Goal: Task Accomplishment & Management: Complete application form

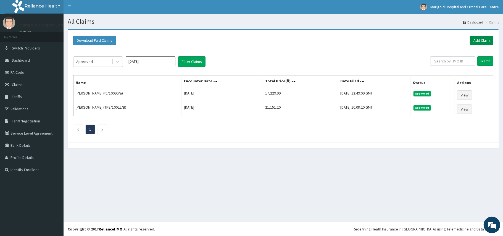
click at [491, 40] on link "Add Claim" at bounding box center [481, 40] width 23 height 9
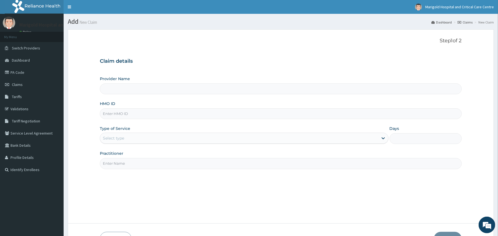
click at [121, 114] on input "HMO ID" at bounding box center [280, 113] width 361 height 11
click at [203, 113] on input "nof/10012/b" at bounding box center [280, 113] width 361 height 11
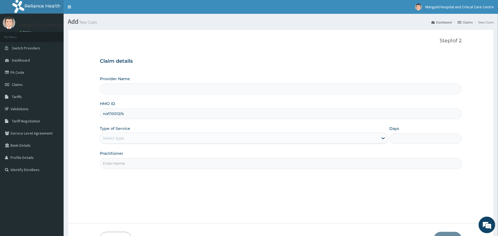
type input "nof/10012/b"
click at [133, 142] on div "Select type" at bounding box center [239, 138] width 278 height 9
click at [151, 134] on div "Select type" at bounding box center [244, 138] width 288 height 11
click at [121, 112] on input "nof/10012/b" at bounding box center [280, 113] width 361 height 11
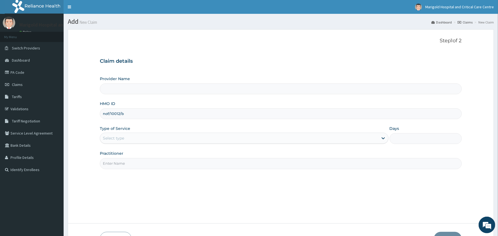
click at [121, 112] on input "nof/10012/b" at bounding box center [280, 113] width 361 height 11
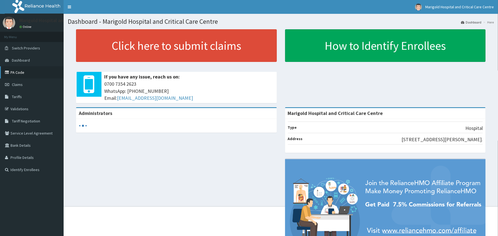
click at [20, 72] on link "PA Code" at bounding box center [32, 72] width 64 height 12
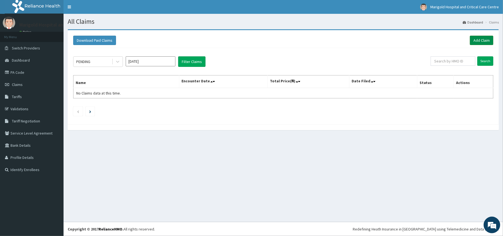
click at [481, 40] on link "Add Claim" at bounding box center [481, 40] width 23 height 9
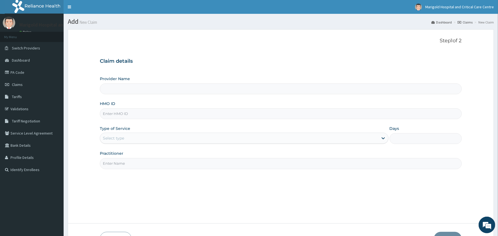
type input "Marigold Hospital and Critical Care Centre"
paste input "nof/10012/b"
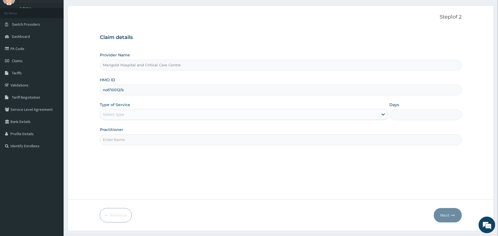
scroll to position [37, 0]
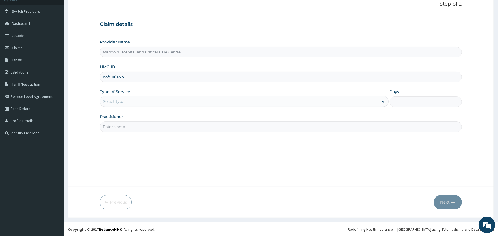
type input "nof/10012/b"
click at [161, 104] on div "Select type" at bounding box center [239, 101] width 278 height 9
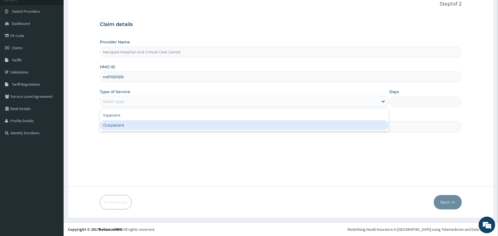
click at [154, 125] on div "Outpatient" at bounding box center [244, 125] width 288 height 10
type input "1"
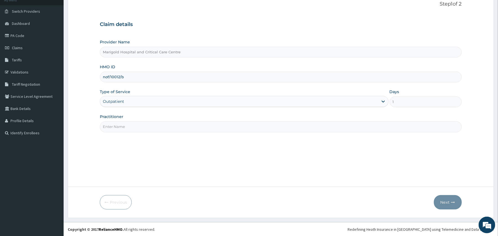
scroll to position [37, 0]
click at [147, 127] on input "Practitioner" at bounding box center [280, 126] width 361 height 11
type input "adudu"
click at [448, 199] on button "Next" at bounding box center [448, 202] width 28 height 14
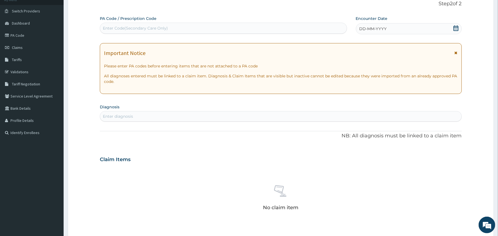
click at [457, 27] on icon at bounding box center [456, 28] width 6 height 6
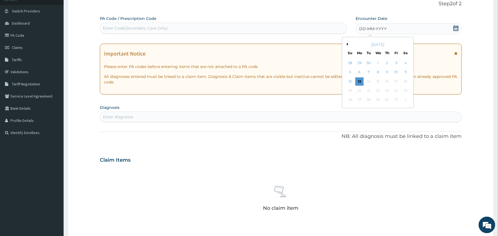
click at [346, 43] on button "Previous Month" at bounding box center [346, 44] width 3 height 3
click at [359, 72] on div "8" at bounding box center [359, 72] width 8 height 8
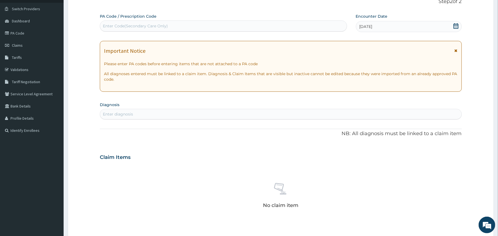
scroll to position [111, 0]
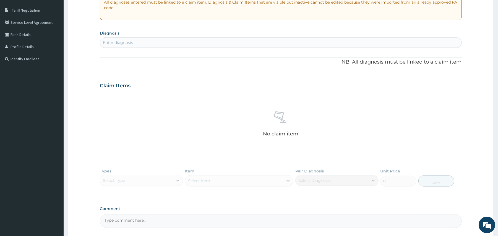
click at [217, 43] on div "Enter diagnosis" at bounding box center [280, 42] width 361 height 9
type input "cephalgia"
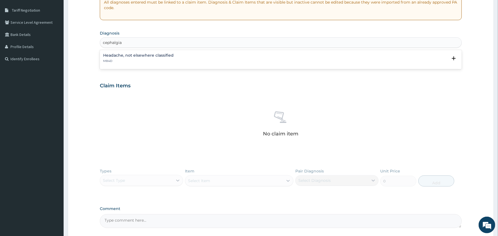
click at [190, 59] on div "Headache, not elsewhere classified MB4D" at bounding box center [280, 58] width 355 height 10
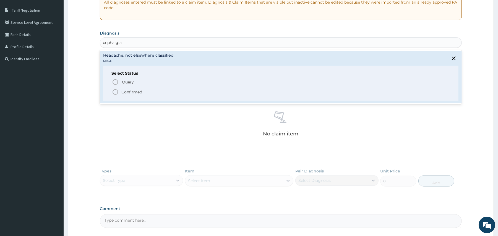
click at [212, 96] on div "Select Status Query Query covers suspected (?), Keep in view (kiv), Ruled out (…" at bounding box center [280, 83] width 355 height 35
click at [171, 91] on span "Confirmed" at bounding box center [281, 92] width 338 height 7
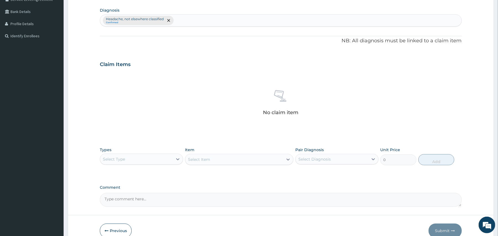
scroll to position [163, 0]
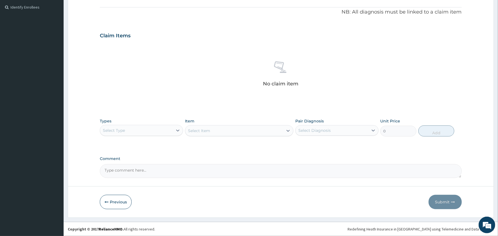
click at [123, 135] on div "Select Type" at bounding box center [141, 130] width 83 height 11
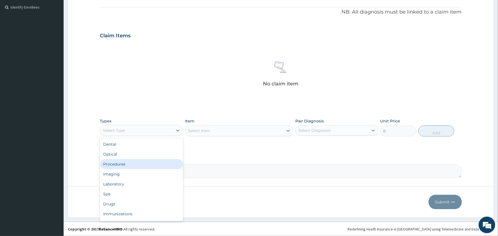
click at [122, 162] on div "Procedures" at bounding box center [141, 164] width 83 height 10
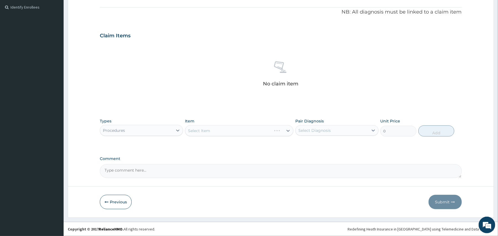
click at [209, 130] on div "Select Item" at bounding box center [239, 130] width 108 height 11
click at [206, 134] on div "Select Item" at bounding box center [234, 130] width 98 height 9
type input "gp"
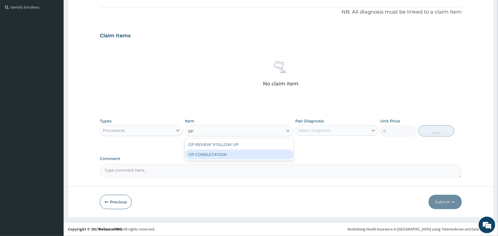
drag, startPoint x: 211, startPoint y: 156, endPoint x: 341, endPoint y: 148, distance: 130.6
click at [211, 156] on div "GP CONSULTATION" at bounding box center [239, 154] width 108 height 10
type input "7125"
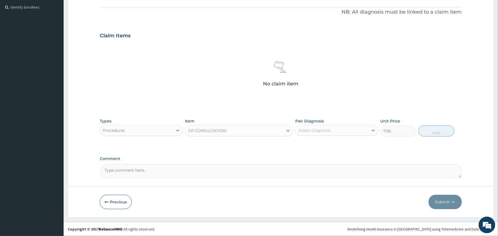
drag, startPoint x: 339, startPoint y: 130, endPoint x: 336, endPoint y: 131, distance: 3.3
click at [339, 130] on div "Select Diagnosis" at bounding box center [331, 130] width 73 height 9
click at [327, 141] on label "Headache, not elsewhere classified" at bounding box center [339, 144] width 70 height 6
checkbox input "true"
click at [434, 132] on button "Add" at bounding box center [436, 130] width 36 height 11
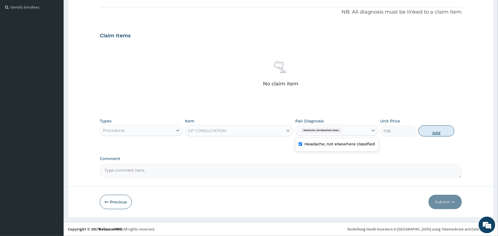
type input "0"
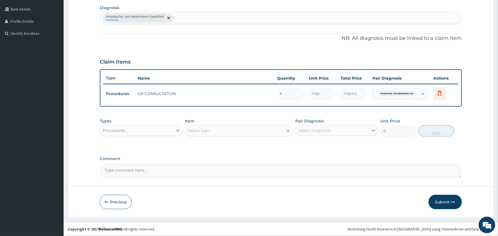
scroll to position [136, 0]
click at [435, 206] on button "Submit" at bounding box center [444, 202] width 33 height 14
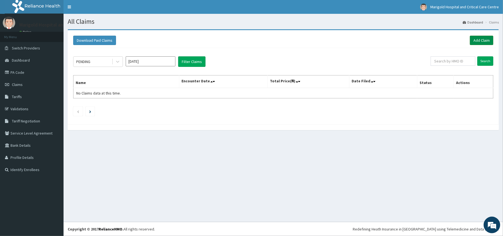
click at [477, 40] on link "Add Claim" at bounding box center [481, 40] width 23 height 9
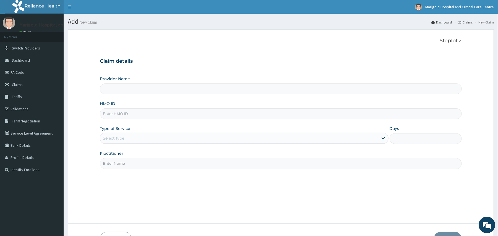
type input "Marigold Hospital and Critical Care Centre"
click at [121, 117] on input "HMO ID" at bounding box center [280, 113] width 361 height 11
click at [138, 113] on input "PGL/10162/A" at bounding box center [280, 113] width 361 height 11
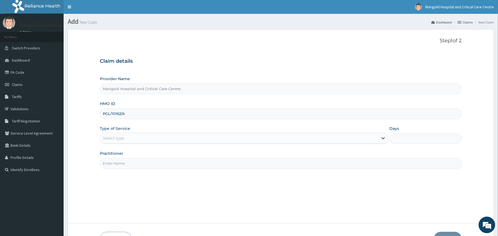
type input "PGL/10162/A"
click at [123, 137] on div "Select type" at bounding box center [113, 138] width 21 height 6
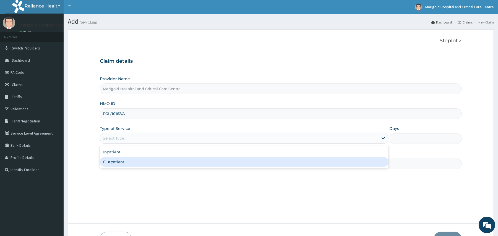
click at [122, 163] on div "Outpatient" at bounding box center [244, 162] width 288 height 10
type input "1"
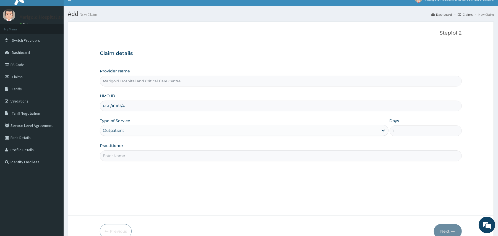
scroll to position [37, 0]
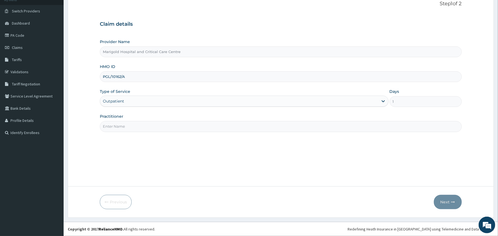
click at [119, 128] on input "Practitioner" at bounding box center [280, 126] width 361 height 11
type input "OYERINDE"
click at [442, 207] on button "Next" at bounding box center [448, 202] width 28 height 14
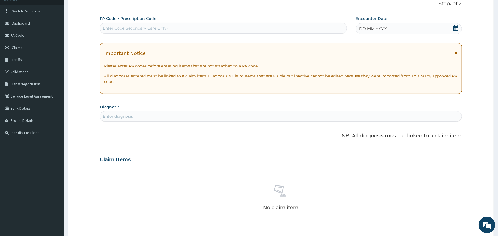
click at [456, 28] on icon at bounding box center [455, 28] width 5 height 6
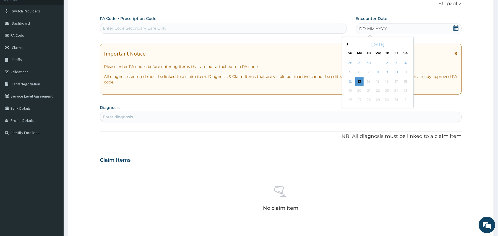
click at [347, 45] on button "Previous Month" at bounding box center [346, 44] width 3 height 3
click at [359, 71] on div "8" at bounding box center [359, 72] width 8 height 8
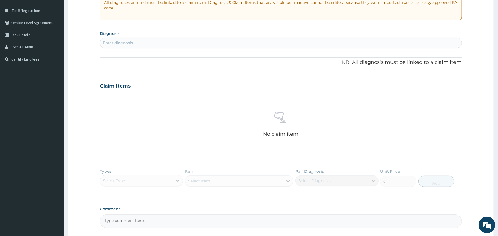
scroll to position [111, 0]
click at [168, 43] on div "Enter diagnosis" at bounding box center [280, 42] width 361 height 9
type input "DYSPEPSIA"
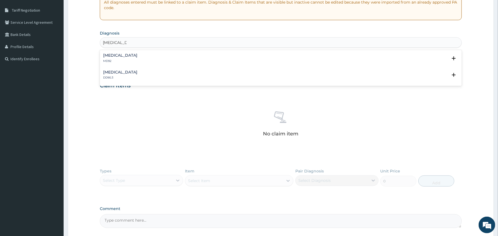
click at [148, 56] on div "Dyspepsia MD92" at bounding box center [280, 58] width 355 height 10
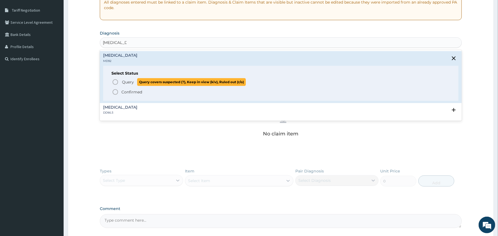
click at [132, 81] on span "Query" at bounding box center [128, 82] width 12 height 6
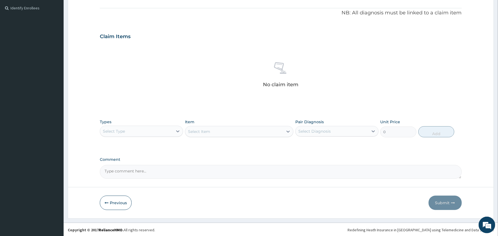
scroll to position [163, 0]
click at [141, 133] on div "Select Type" at bounding box center [136, 130] width 73 height 9
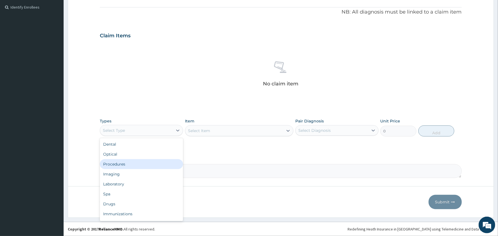
click at [140, 164] on div "Procedures" at bounding box center [141, 164] width 83 height 10
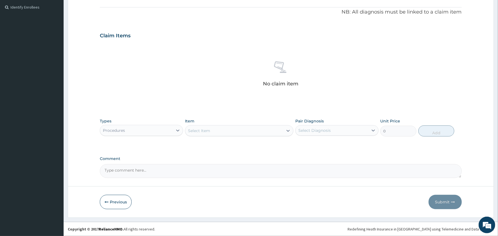
click at [243, 126] on div "Select Item" at bounding box center [234, 130] width 98 height 9
type input "GP"
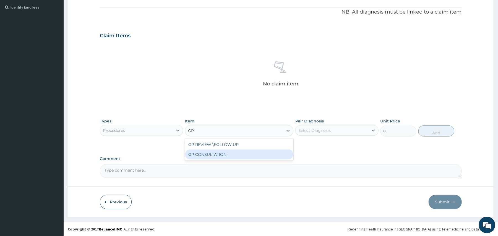
click at [207, 153] on div "GP CONSULTATION" at bounding box center [239, 154] width 108 height 10
type input "7125"
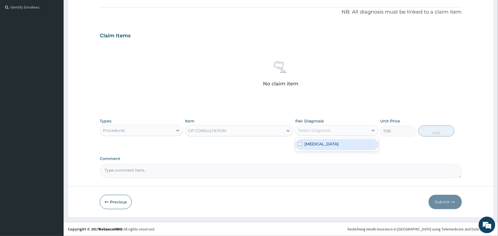
click at [359, 126] on div "Select Diagnosis" at bounding box center [331, 130] width 73 height 9
click at [324, 147] on div "Dyspepsia" at bounding box center [336, 144] width 83 height 11
checkbox input "true"
click at [441, 133] on button "Add" at bounding box center [436, 130] width 36 height 11
type input "0"
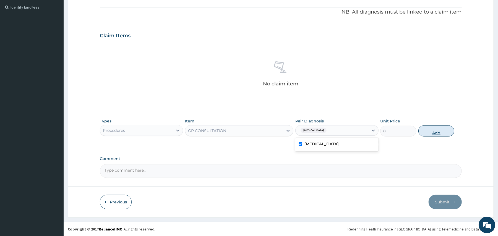
scroll to position [136, 0]
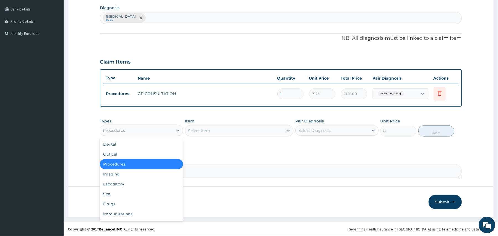
click at [144, 131] on div "Procedures" at bounding box center [136, 130] width 73 height 9
click at [112, 205] on div "Drugs" at bounding box center [141, 204] width 83 height 10
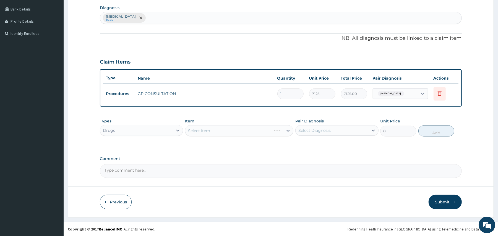
click at [218, 130] on div "Select Item" at bounding box center [239, 130] width 108 height 11
click at [220, 129] on div "Select Item" at bounding box center [239, 130] width 108 height 11
click at [220, 131] on div "Select Item" at bounding box center [239, 130] width 108 height 11
click at [223, 131] on div "Select Item" at bounding box center [234, 130] width 98 height 9
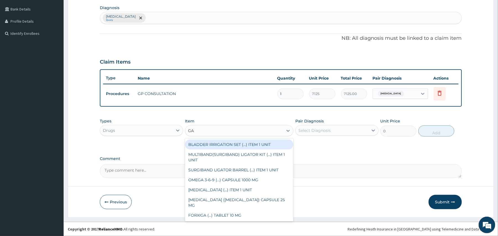
type input "GAS"
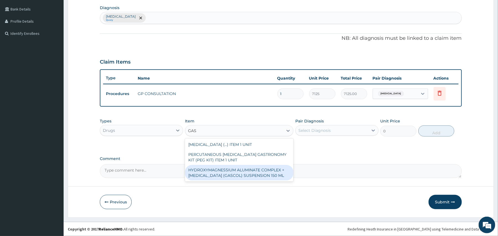
click at [245, 173] on div "HYDROXYMAGNESSIUM ALUMINATE COMPLEX + SIMETHICONE (GASCOL) SUSPENSION 150 ML" at bounding box center [239, 172] width 108 height 15
type input "1287"
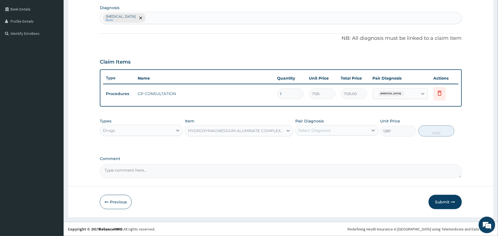
click at [322, 131] on div "Select Diagnosis" at bounding box center [314, 131] width 32 height 6
click at [322, 148] on div "Dyspepsia" at bounding box center [336, 144] width 83 height 11
checkbox input "true"
click at [427, 129] on button "Add" at bounding box center [436, 130] width 36 height 11
type input "0"
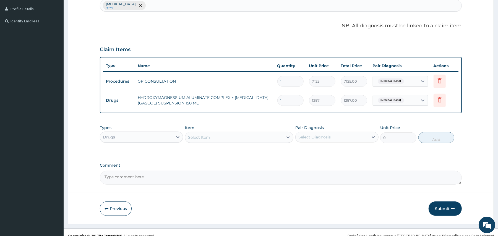
scroll to position [155, 0]
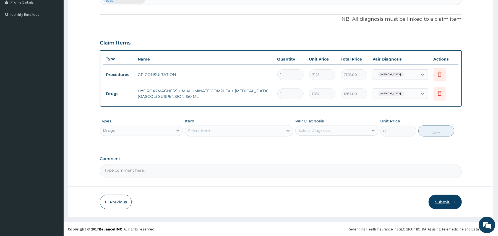
click at [439, 201] on button "Submit" at bounding box center [444, 202] width 33 height 14
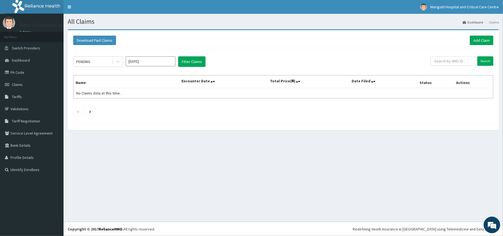
click at [141, 63] on input "Oct 2025" at bounding box center [151, 61] width 50 height 10
click at [165, 106] on div "Sep" at bounding box center [166, 108] width 11 height 10
type input "Sep 2025"
click at [189, 62] on button "Filter Claims" at bounding box center [191, 61] width 27 height 10
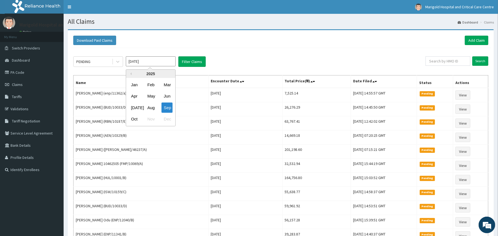
click at [145, 63] on input "Sep 2025" at bounding box center [151, 61] width 50 height 10
click at [99, 60] on div "PENDING" at bounding box center [92, 61] width 38 height 9
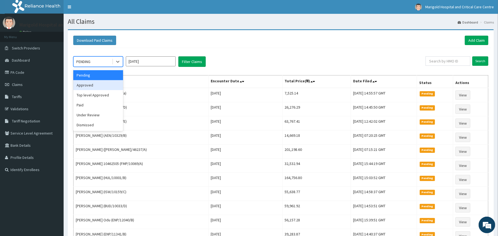
click at [94, 87] on div "Approved" at bounding box center [98, 85] width 50 height 10
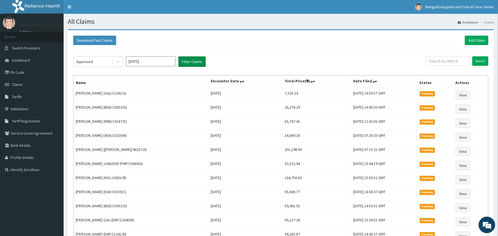
click at [193, 62] on button "Filter Claims" at bounding box center [191, 61] width 27 height 10
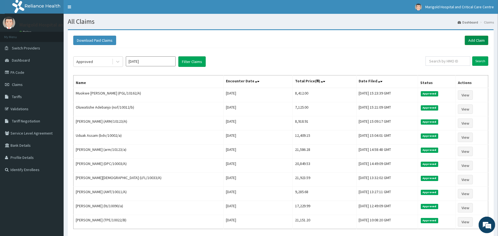
click at [479, 41] on link "Add Claim" at bounding box center [475, 40] width 23 height 9
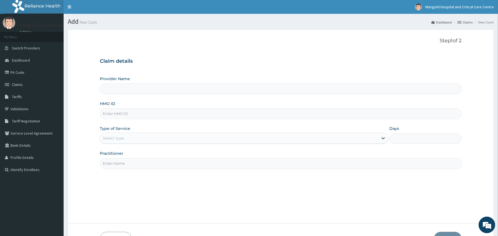
click at [180, 89] on input "Provider Name" at bounding box center [280, 88] width 361 height 11
click at [179, 113] on input "HMO ID" at bounding box center [280, 113] width 361 height 11
type input "Marigold Hospital and Critical Care Centre"
click at [190, 114] on input "HMO ID" at bounding box center [280, 113] width 361 height 11
click at [185, 115] on input "HUL/10001/B" at bounding box center [280, 113] width 361 height 11
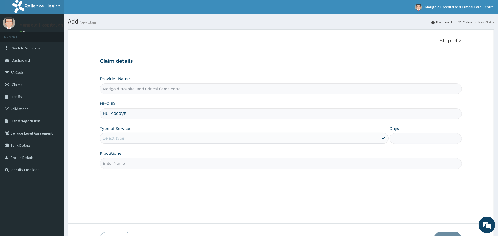
click at [185, 115] on input "HUL/10001/B" at bounding box center [280, 113] width 361 height 11
type input "HUL/10001/B"
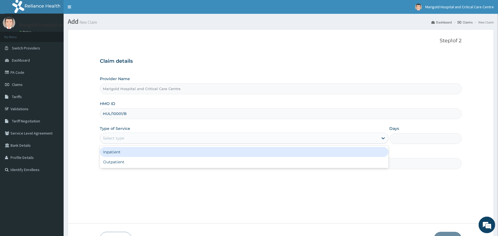
click at [120, 138] on div "Select type" at bounding box center [113, 138] width 21 height 6
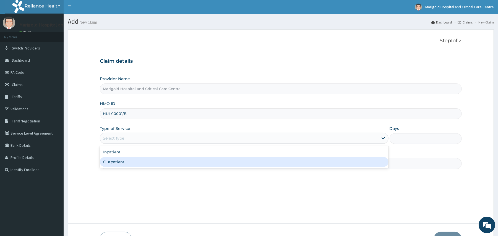
click at [113, 161] on div "Outpatient" at bounding box center [244, 162] width 288 height 10
type input "1"
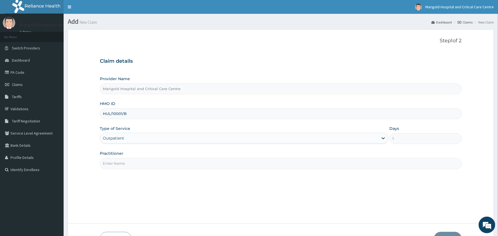
click at [118, 167] on input "Practitioner" at bounding box center [280, 163] width 361 height 11
type input "adebobola"
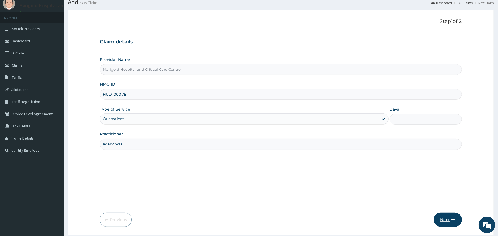
scroll to position [37, 0]
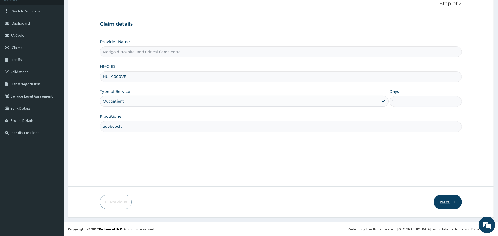
click at [441, 203] on button "Next" at bounding box center [448, 202] width 28 height 14
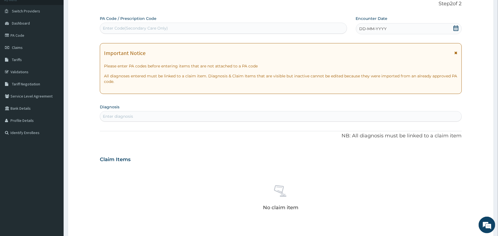
click at [154, 27] on div "Enter Code(Secondary Care Only)" at bounding box center [135, 28] width 65 height 6
paste input "PA/6D3B14"
type input "PA/6D3B14"
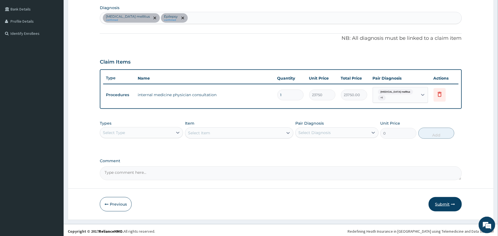
click at [438, 199] on button "Submit" at bounding box center [444, 204] width 33 height 14
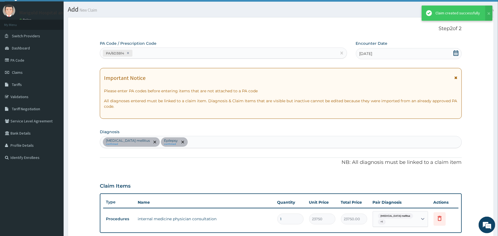
scroll to position [136, 0]
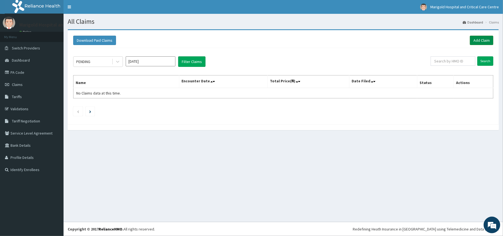
click at [476, 39] on link "Add Claim" at bounding box center [481, 40] width 23 height 9
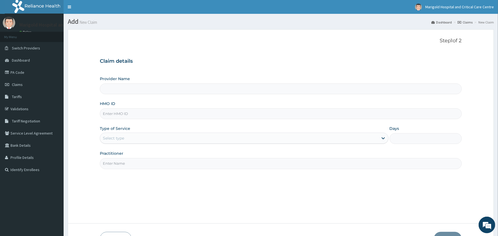
type input "Marigold Hospital and Critical Care Centre"
paste input "HUL/10001/B"
type input "HUL/10001/B"
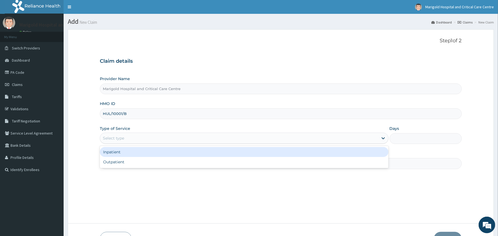
click at [122, 139] on div "Select type" at bounding box center [113, 138] width 21 height 6
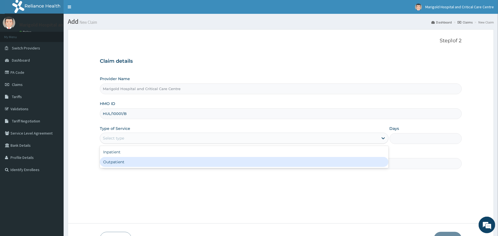
click at [121, 161] on div "Outpatient" at bounding box center [244, 162] width 288 height 10
type input "1"
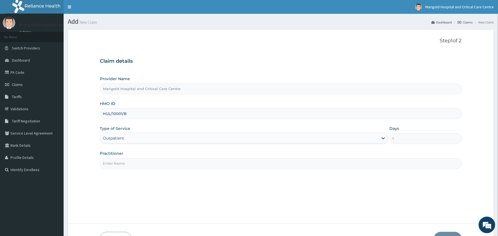
click at [117, 167] on input "Practitioner" at bounding box center [280, 163] width 361 height 11
type input "adebobola"
click at [442, 235] on button "Next" at bounding box center [448, 239] width 28 height 14
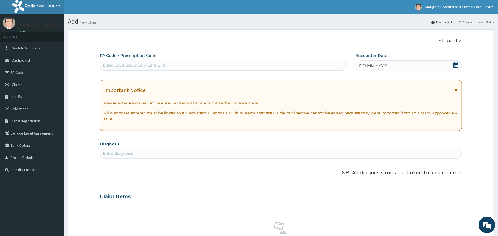
click at [416, 162] on div "PA Code / Prescription Code Enter Code(Secondary Care Only) Encounter Date DD-M…" at bounding box center [280, 196] width 361 height 286
click at [147, 64] on div "Enter Code(Secondary Care Only)" at bounding box center [135, 65] width 65 height 6
paste input "PA/DF8E2D"
type input "PA/DF8E2D"
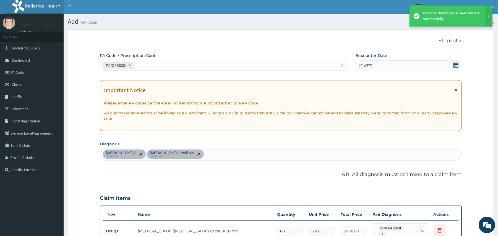
scroll to position [176, 0]
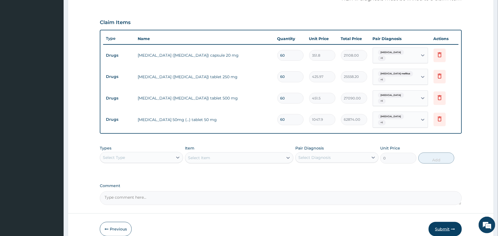
click at [436, 225] on button "Submit" at bounding box center [444, 229] width 33 height 14
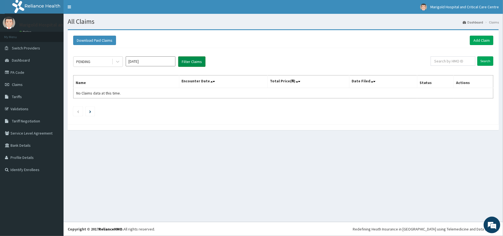
click at [184, 59] on button "Filter Claims" at bounding box center [191, 61] width 27 height 10
click at [156, 62] on input "[DATE]" at bounding box center [151, 61] width 50 height 10
click at [165, 105] on div "Sep" at bounding box center [166, 108] width 11 height 10
type input "[DATE]"
click at [196, 60] on button "Filter Claims" at bounding box center [191, 61] width 27 height 10
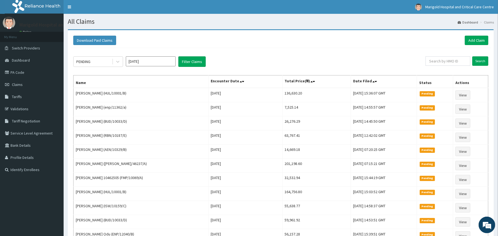
drag, startPoint x: 282, startPoint y: 47, endPoint x: 356, endPoint y: 43, distance: 73.9
click at [286, 46] on div "Download Paid Claims Add Claim" at bounding box center [280, 40] width 420 height 15
click at [468, 38] on link "Add Claim" at bounding box center [475, 40] width 23 height 9
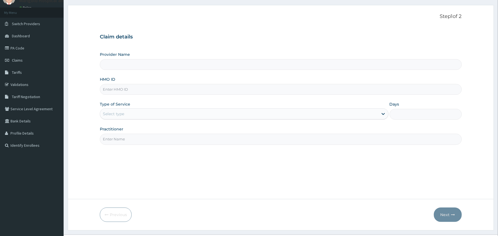
scroll to position [37, 0]
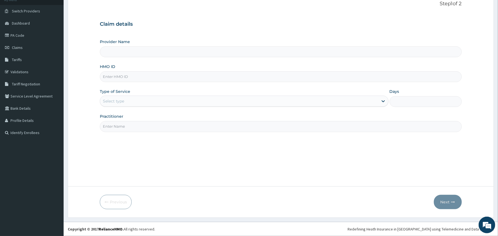
click at [187, 79] on input "HMO ID" at bounding box center [280, 76] width 361 height 11
type input "Marigold Hospital and Critical Care Centre"
click at [191, 77] on input "NBP/10030/A" at bounding box center [280, 76] width 361 height 11
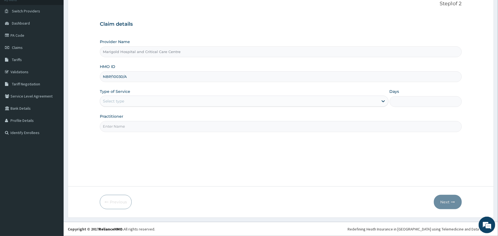
click at [191, 77] on input "NBP/10030/A" at bounding box center [280, 76] width 361 height 11
type input "NBP/10030/A"
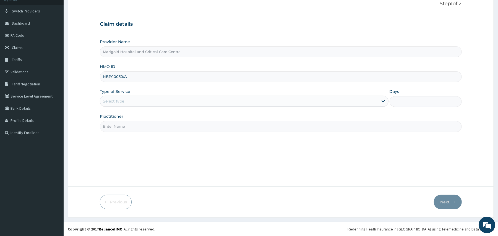
click at [170, 101] on div "Select type" at bounding box center [239, 101] width 278 height 9
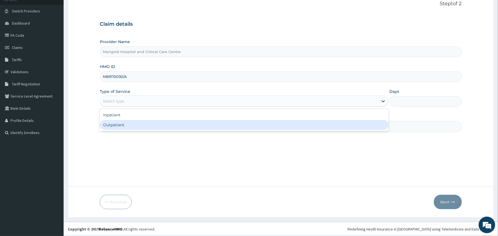
click at [176, 124] on div "Outpatient" at bounding box center [244, 125] width 288 height 10
type input "1"
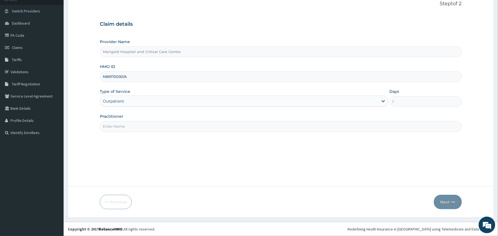
click at [132, 78] on input "NBP/10030/A" at bounding box center [280, 76] width 361 height 11
click at [121, 130] on input "Practitioner" at bounding box center [280, 126] width 361 height 11
type input "OYERINDE"
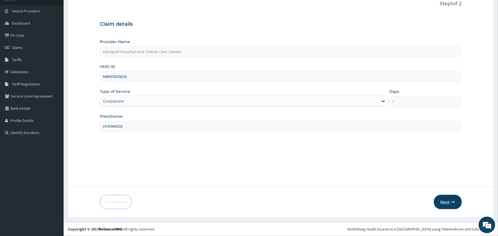
click at [440, 206] on button "Next" at bounding box center [448, 202] width 28 height 14
